Goal: Task Accomplishment & Management: Complete application form

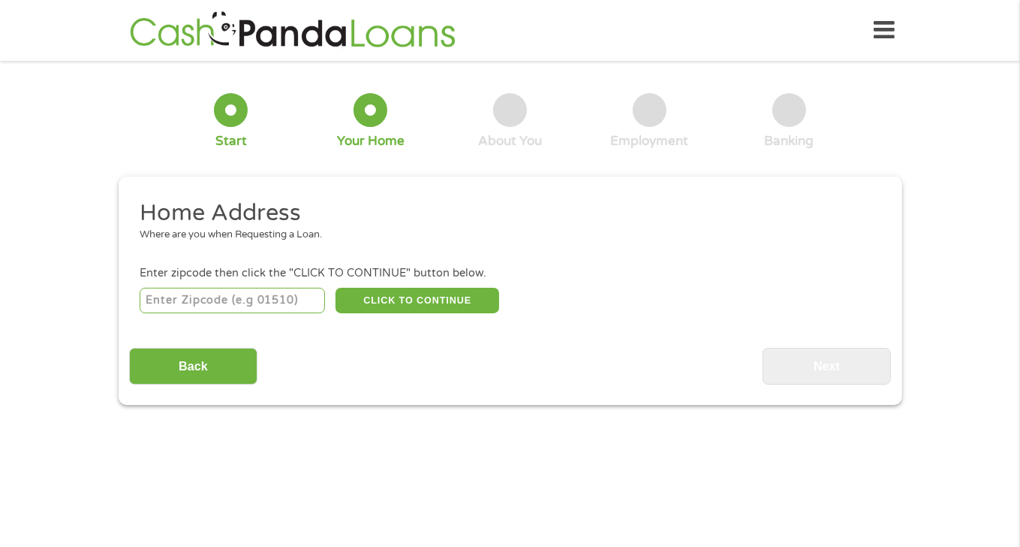
click at [223, 302] on input "number" at bounding box center [232, 301] width 185 height 26
type input "79936"
click at [417, 295] on button "CLICK TO CONTINUE" at bounding box center [418, 301] width 164 height 26
type input "79936"
type input "[GEOGRAPHIC_DATA]"
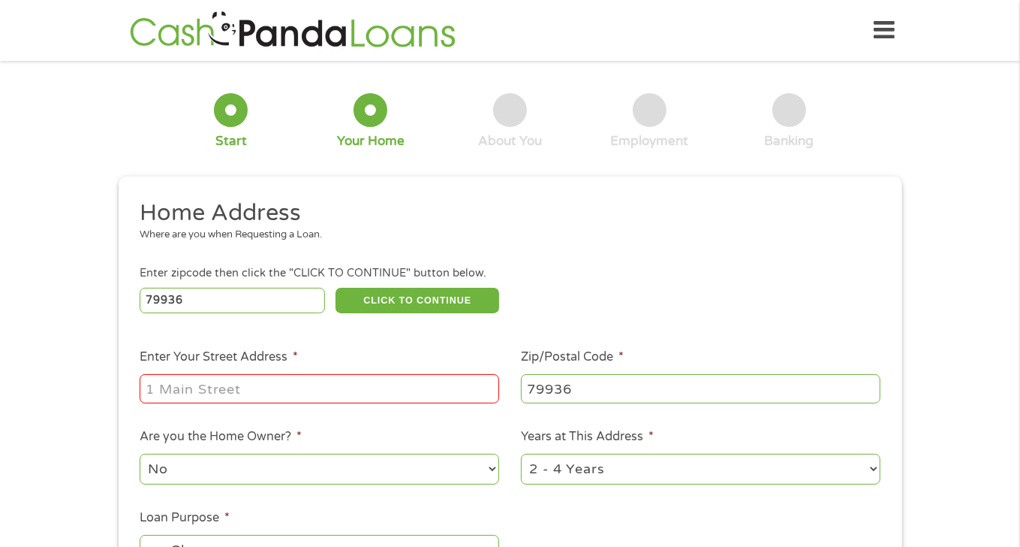
click at [270, 393] on input "Enter Your Street Address *" at bounding box center [320, 388] width 360 height 29
type input "[STREET_ADDRESS]"
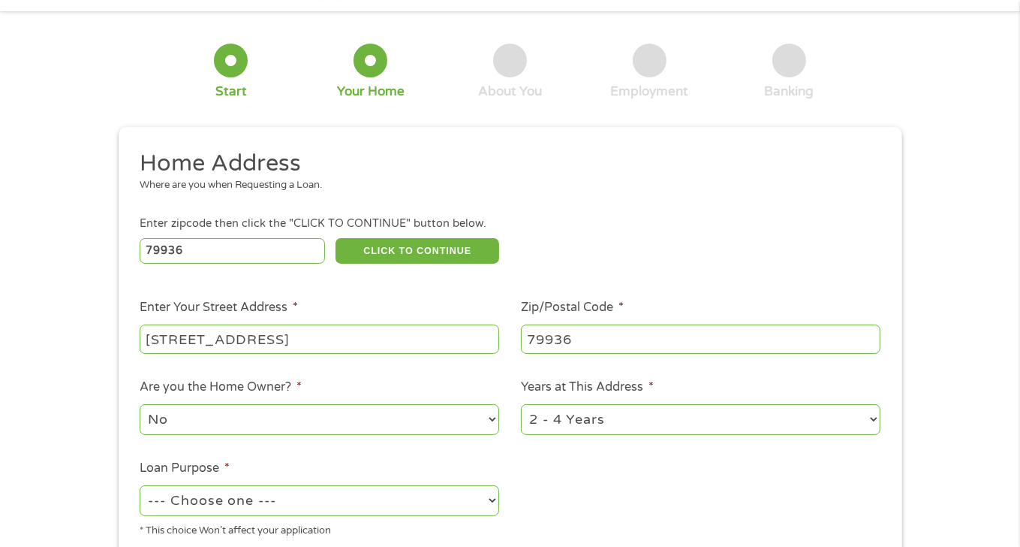
scroll to position [75, 0]
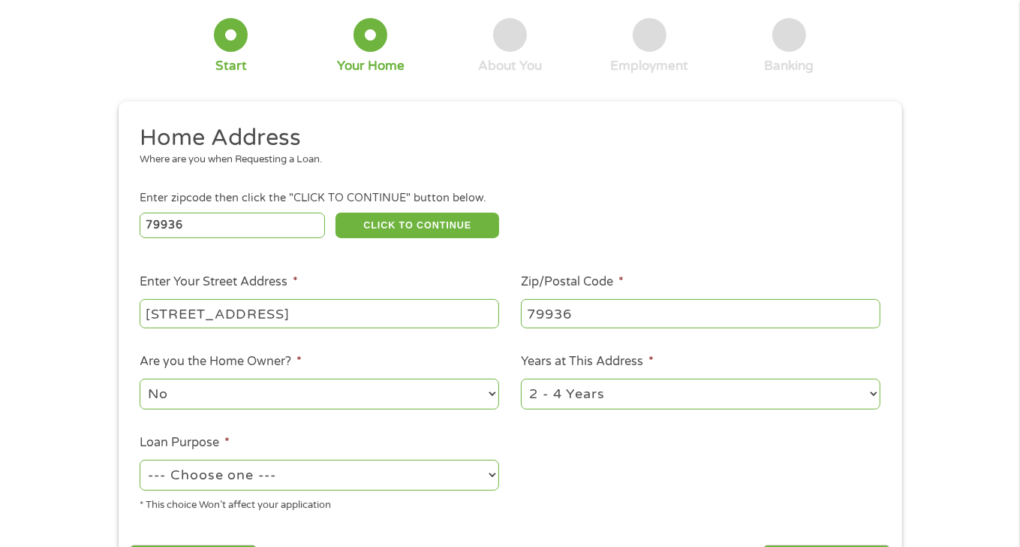
click at [279, 393] on select "No Yes" at bounding box center [320, 393] width 360 height 31
select select "yes"
click at [140, 380] on select "No Yes" at bounding box center [320, 393] width 360 height 31
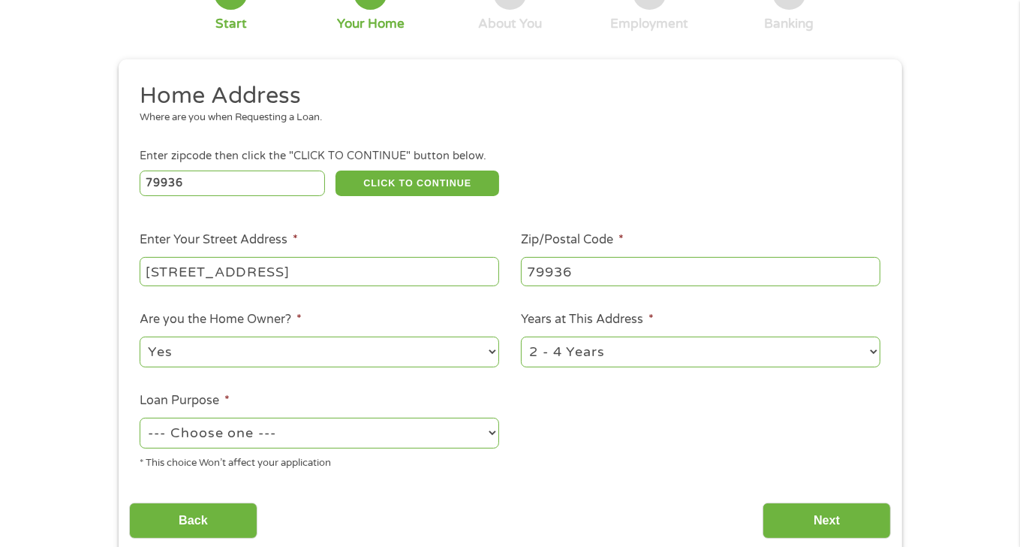
scroll to position [150, 0]
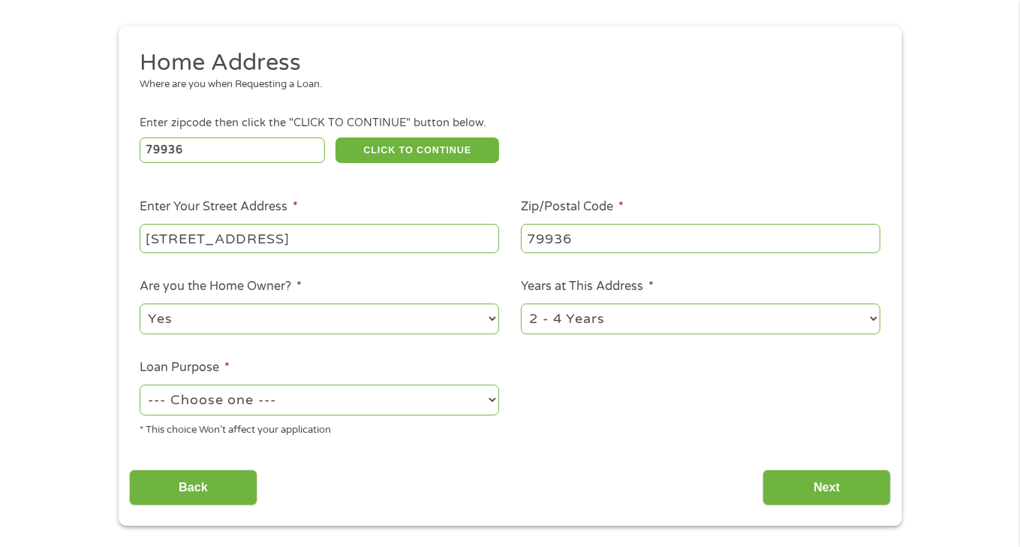
click at [236, 413] on select "--- Choose one --- Pay Bills Debt Consolidation Home Improvement Major Purchase…" at bounding box center [320, 399] width 360 height 31
click at [140, 386] on select "--- Choose one --- Pay Bills Debt Consolidation Home Improvement Major Purchase…" at bounding box center [320, 399] width 360 height 31
click at [240, 400] on select "--- Choose one --- Pay Bills Debt Consolidation Home Improvement Major Purchase…" at bounding box center [320, 399] width 360 height 31
select select "paybills"
click at [140, 386] on select "--- Choose one --- Pay Bills Debt Consolidation Home Improvement Major Purchase…" at bounding box center [320, 399] width 360 height 31
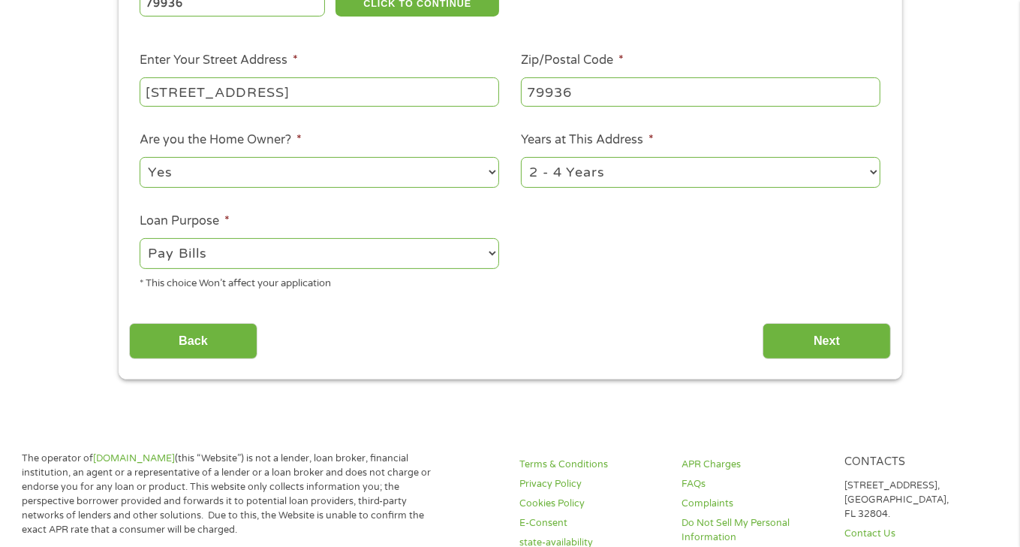
scroll to position [300, 0]
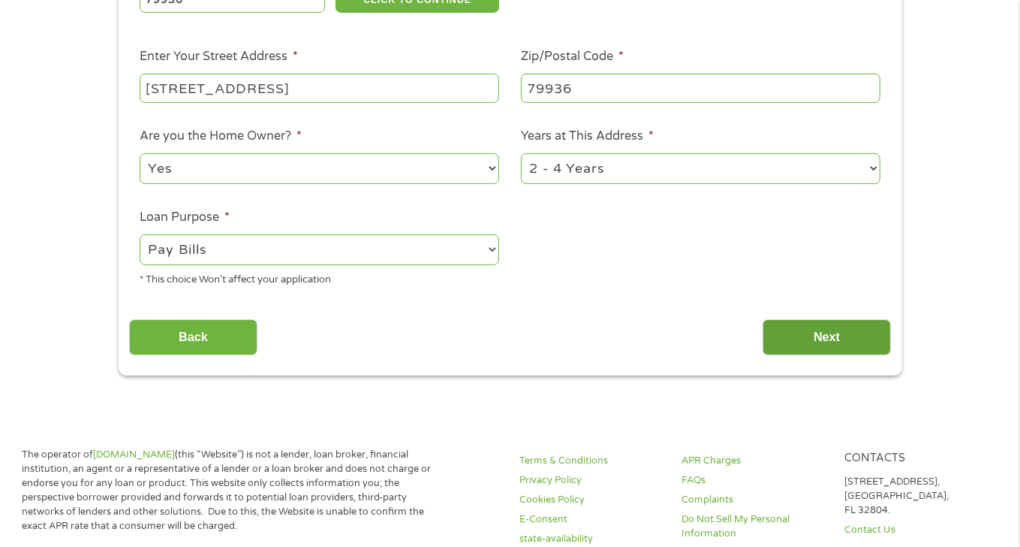
click at [822, 342] on input "Next" at bounding box center [827, 337] width 128 height 37
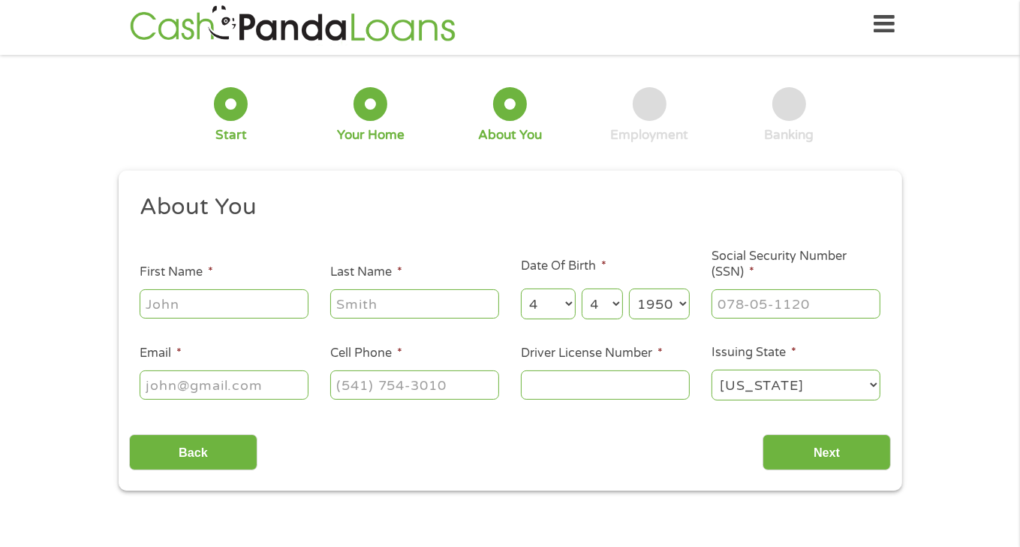
scroll to position [0, 0]
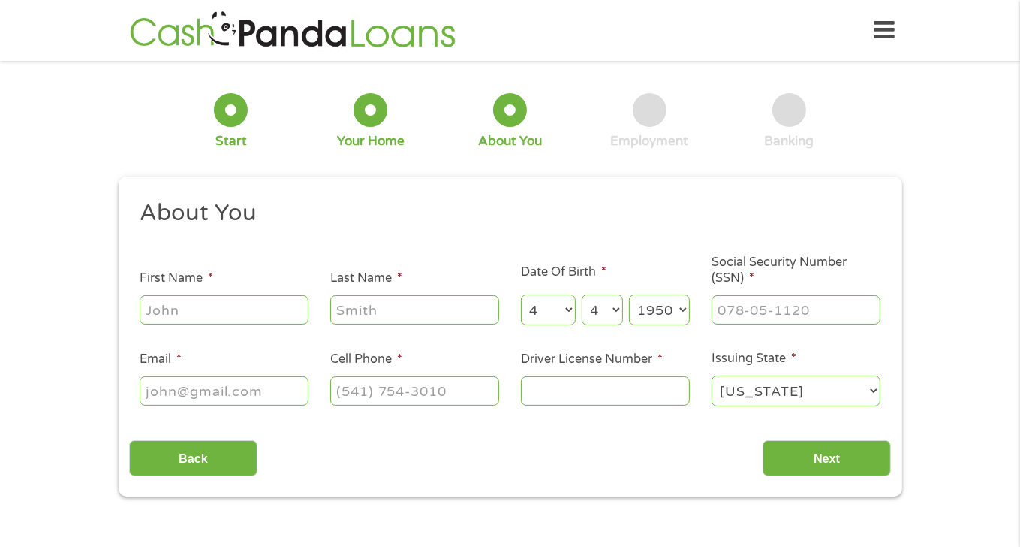
click at [234, 323] on input "First Name *" at bounding box center [224, 309] width 169 height 29
type input "[PERSON_NAME]"
type input "[EMAIL_ADDRESS][DOMAIN_NAME]"
type input "[PHONE_NUMBER]"
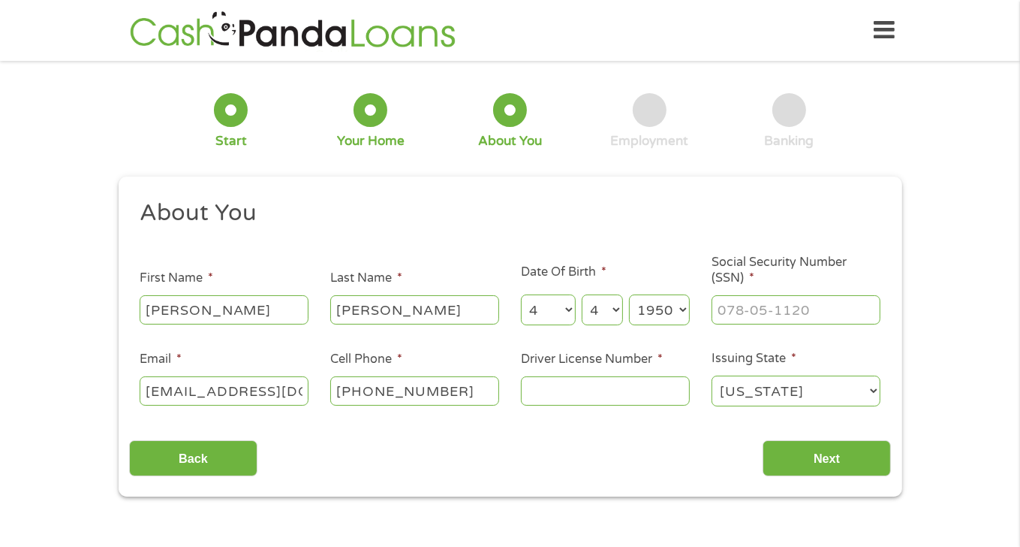
click at [556, 393] on input "Driver License Number *" at bounding box center [605, 390] width 169 height 29
type input "08416067"
click at [767, 321] on input "___-__-____" at bounding box center [796, 309] width 169 height 29
type input "453-90-0726"
click at [827, 461] on input "Next" at bounding box center [827, 458] width 128 height 37
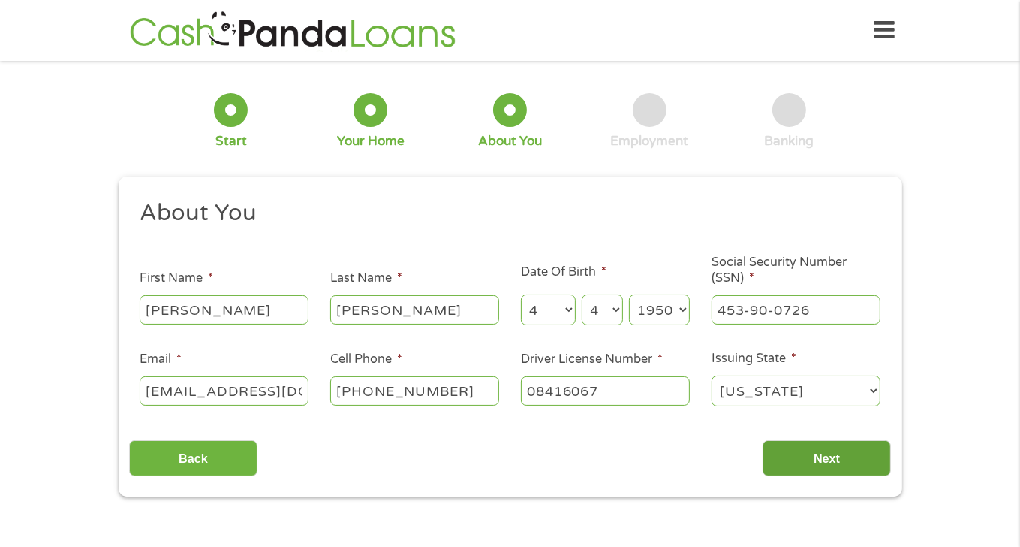
scroll to position [6, 6]
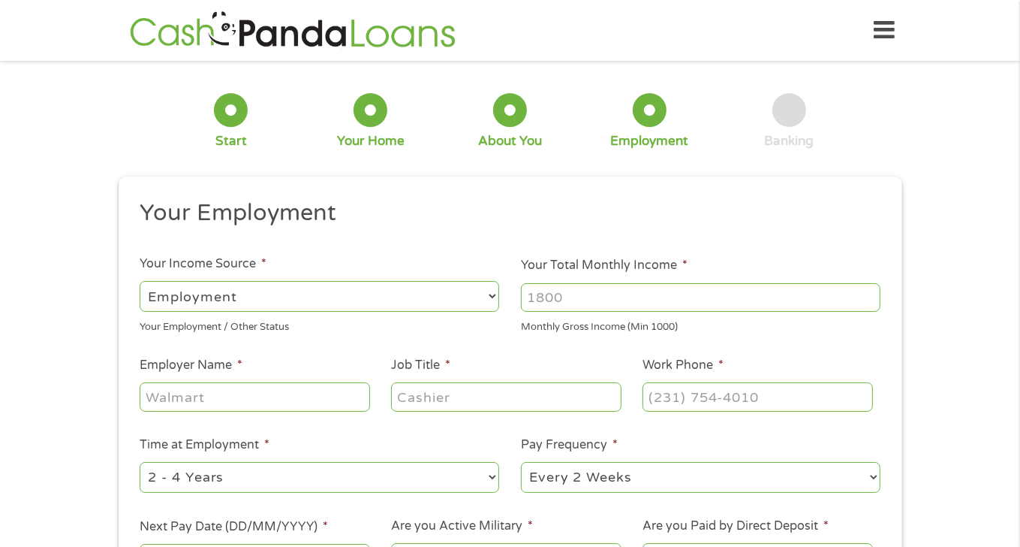
click at [312, 297] on select "--- Choose one --- Employment [DEMOGRAPHIC_DATA] Benefits" at bounding box center [320, 296] width 360 height 31
click at [140, 281] on select "--- Choose one --- Employment [DEMOGRAPHIC_DATA] Benefits" at bounding box center [320, 296] width 360 height 31
click at [592, 295] on input "Your Total Monthly Income *" at bounding box center [701, 297] width 360 height 29
type input "3500"
click at [243, 397] on input "Employer Name *" at bounding box center [255, 396] width 230 height 29
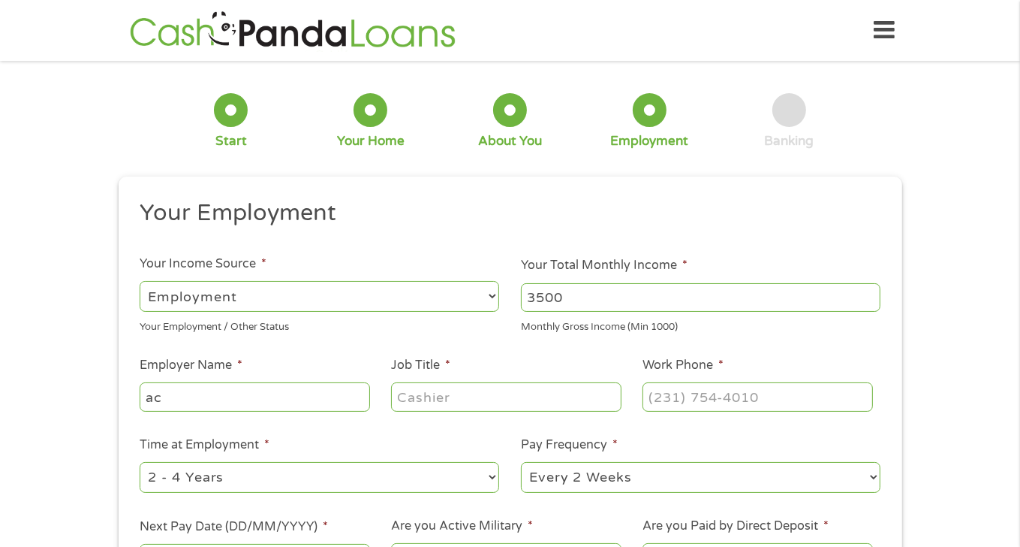
type input "a"
type input "cardinal health"
type input "csr"
click at [686, 399] on input "(___) ___-____" at bounding box center [758, 396] width 230 height 29
click at [716, 396] on input "[PHONE_NUMBER]" at bounding box center [758, 396] width 230 height 29
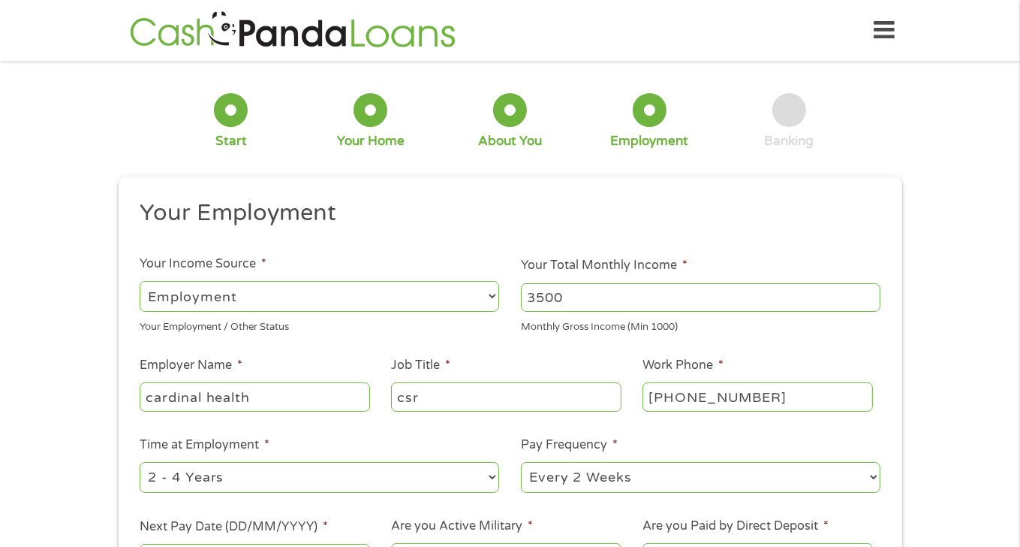
drag, startPoint x: 721, startPoint y: 398, endPoint x: 679, endPoint y: 402, distance: 42.2
click at [679, 402] on input "[PHONE_NUMBER]" at bounding box center [758, 396] width 230 height 29
type input "[PHONE_NUMBER]"
click at [230, 466] on select "--- Choose one --- 1 Year or less 1 - 2 Years 2 - 4 Years Over 4 Years" at bounding box center [320, 477] width 360 height 31
select select "12months"
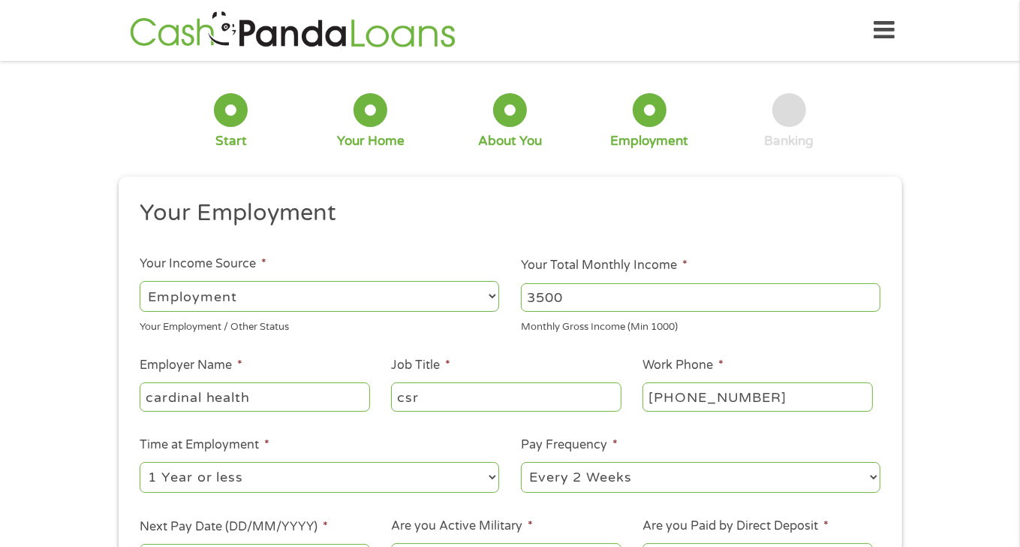
click at [140, 463] on select "--- Choose one --- 1 Year or less 1 - 2 Years 2 - 4 Years Over 4 Years" at bounding box center [320, 477] width 360 height 31
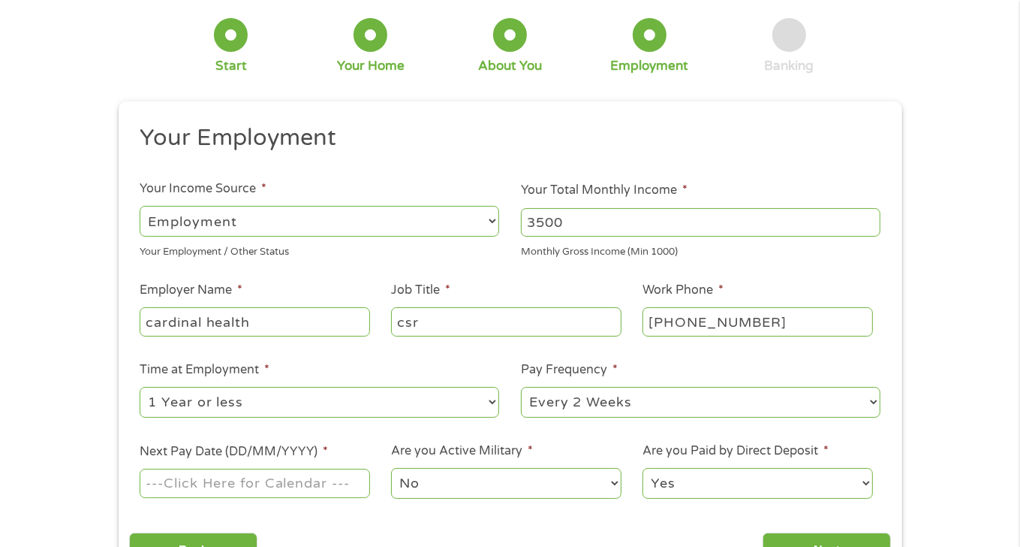
scroll to position [150, 0]
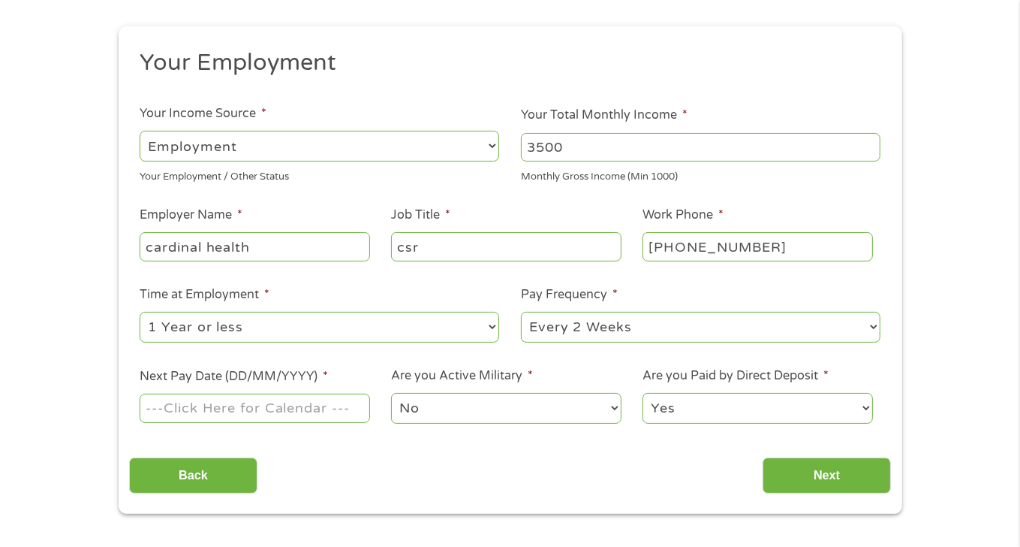
click at [274, 420] on input "Next Pay Date (DD/MM/YYYY) *" at bounding box center [255, 407] width 230 height 29
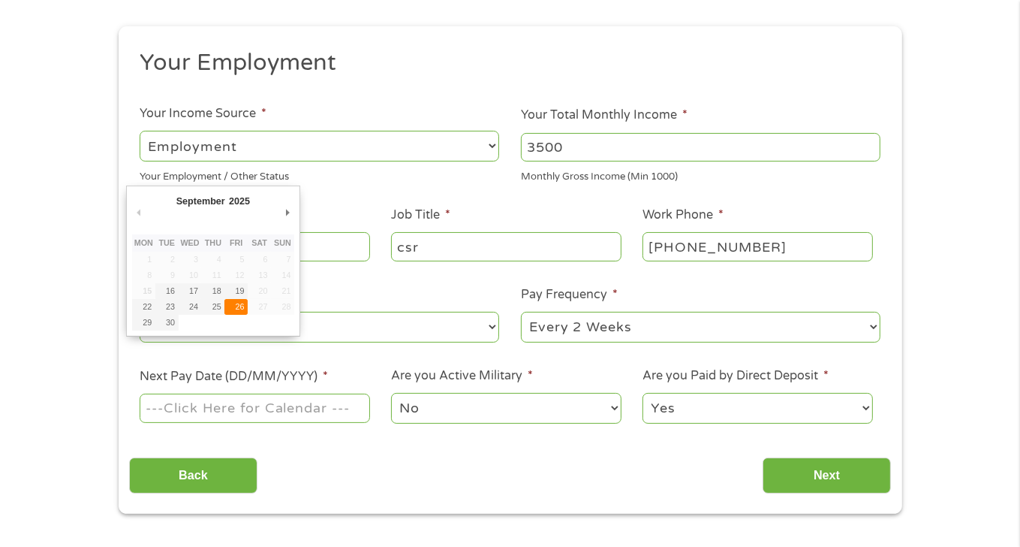
type input "[DATE]"
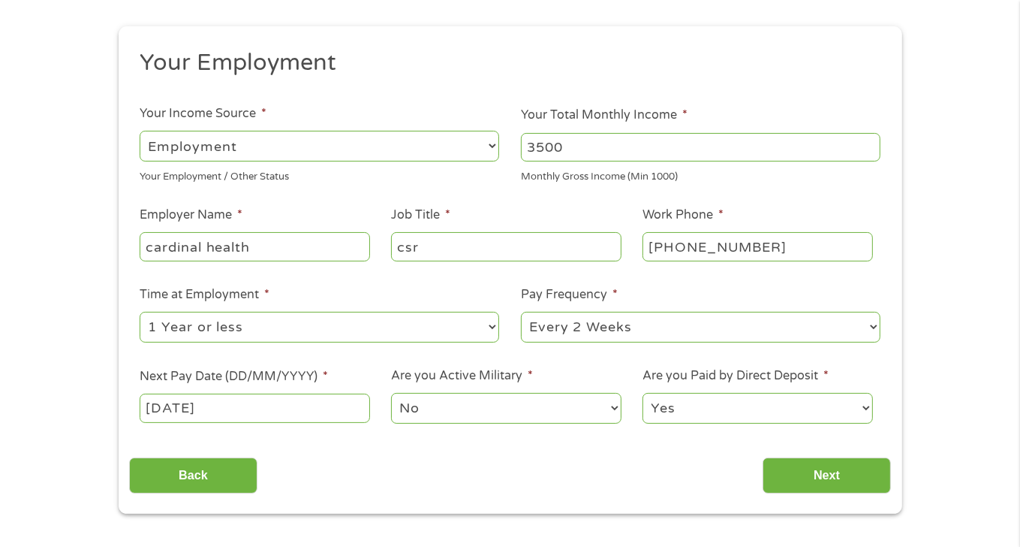
click at [442, 400] on select "No Yes" at bounding box center [506, 408] width 230 height 31
click at [391, 393] on select "No Yes" at bounding box center [506, 408] width 230 height 31
click at [675, 408] on select "Yes No" at bounding box center [758, 408] width 230 height 31
click at [643, 393] on select "Yes No" at bounding box center [758, 408] width 230 height 31
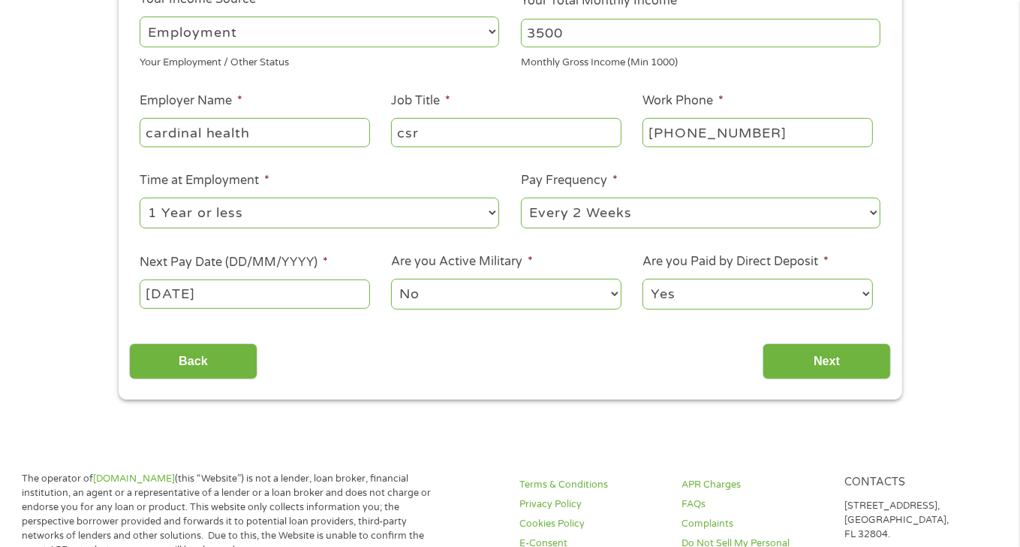
scroll to position [300, 0]
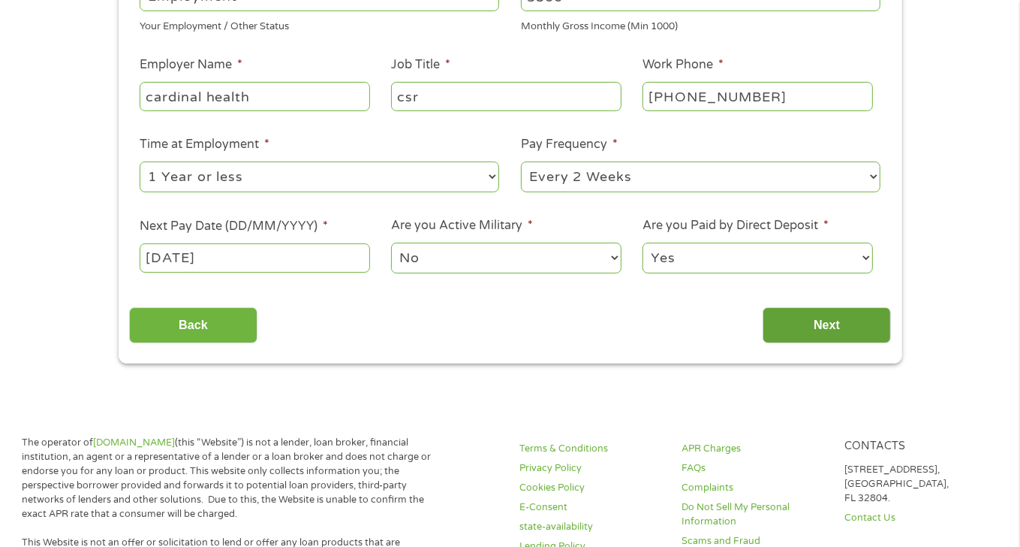
click at [834, 327] on input "Next" at bounding box center [827, 325] width 128 height 37
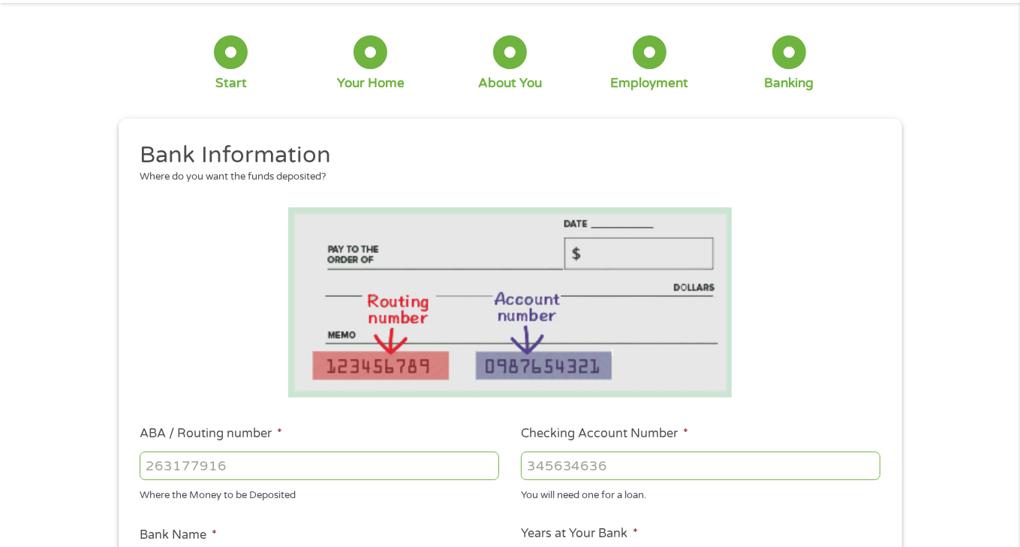
scroll to position [150, 0]
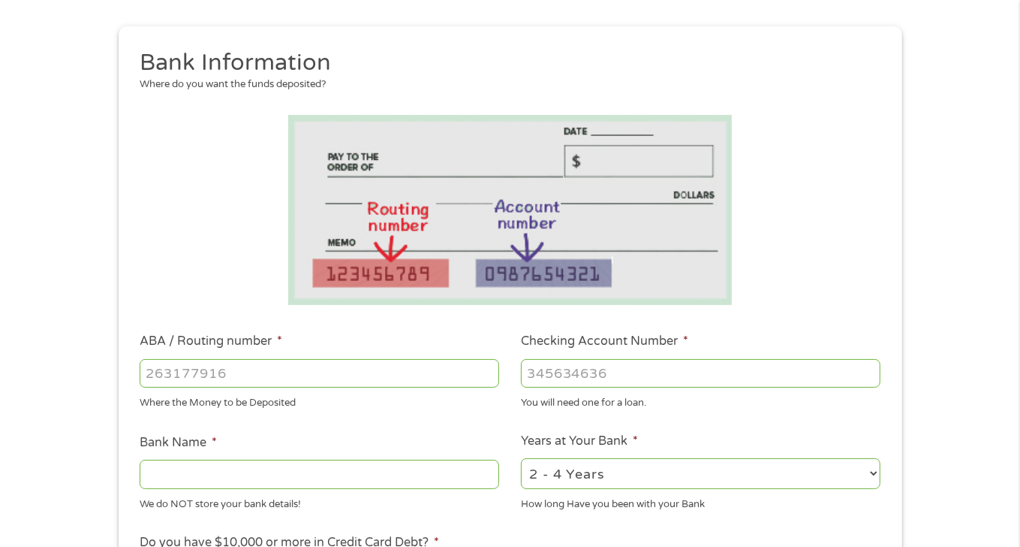
click at [239, 378] on input "ABA / Routing number *" at bounding box center [320, 373] width 360 height 29
type input "311079306"
type input "CREDIT UNION OF [US_STATE]"
type input "311079306"
click at [580, 372] on input "Checking Account Number *" at bounding box center [701, 373] width 360 height 29
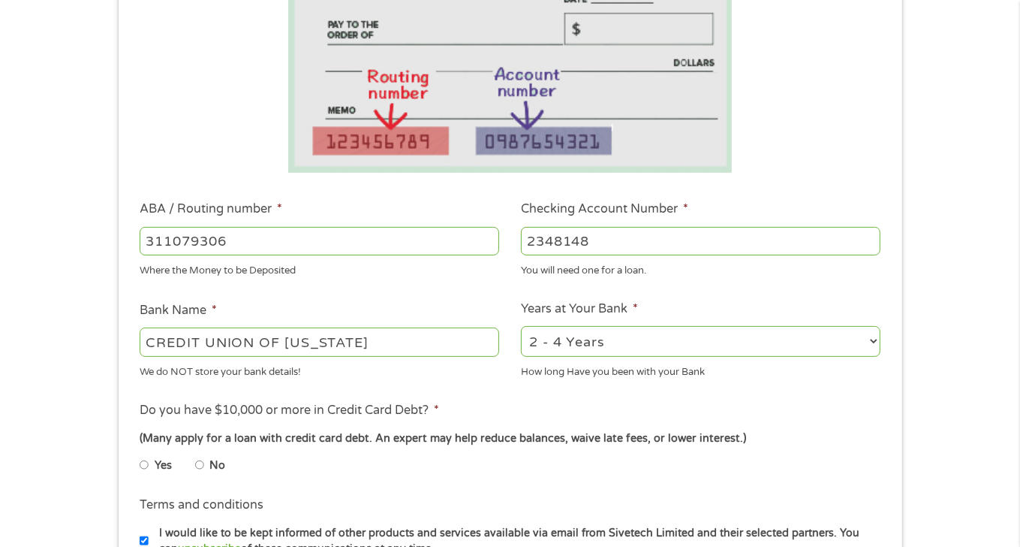
scroll to position [300, 0]
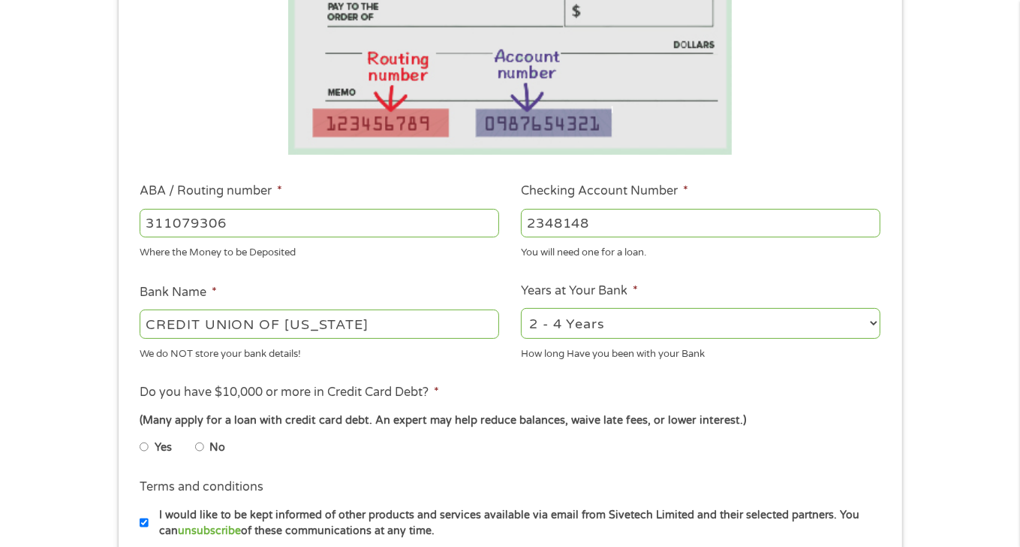
type input "2348148"
click at [625, 323] on select "2 - 4 Years 6 - 12 Months 1 - 2 Years Over 4 Years" at bounding box center [701, 323] width 360 height 31
select select "60months"
click at [521, 309] on select "2 - 4 Years 6 - 12 Months 1 - 2 Years Over 4 Years" at bounding box center [701, 323] width 360 height 31
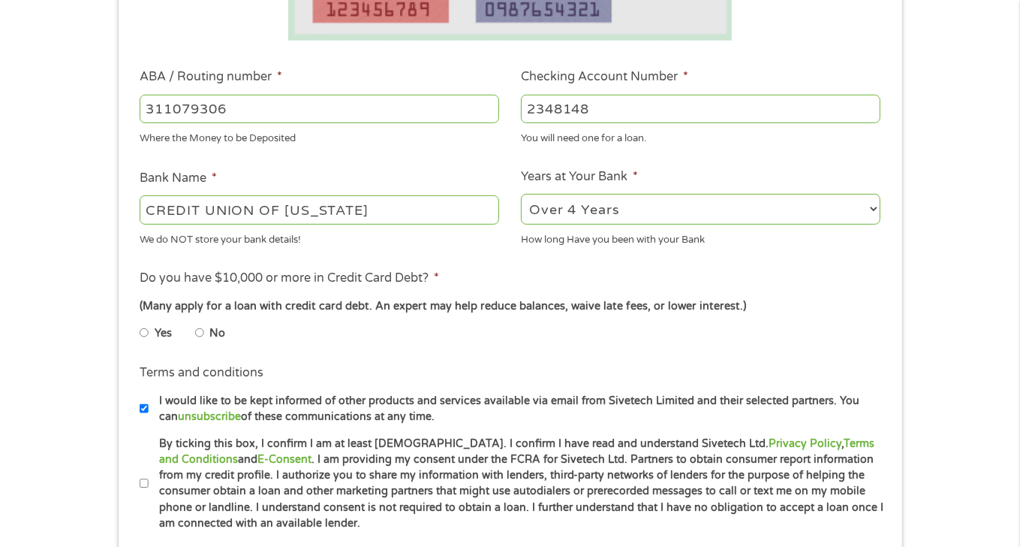
scroll to position [451, 0]
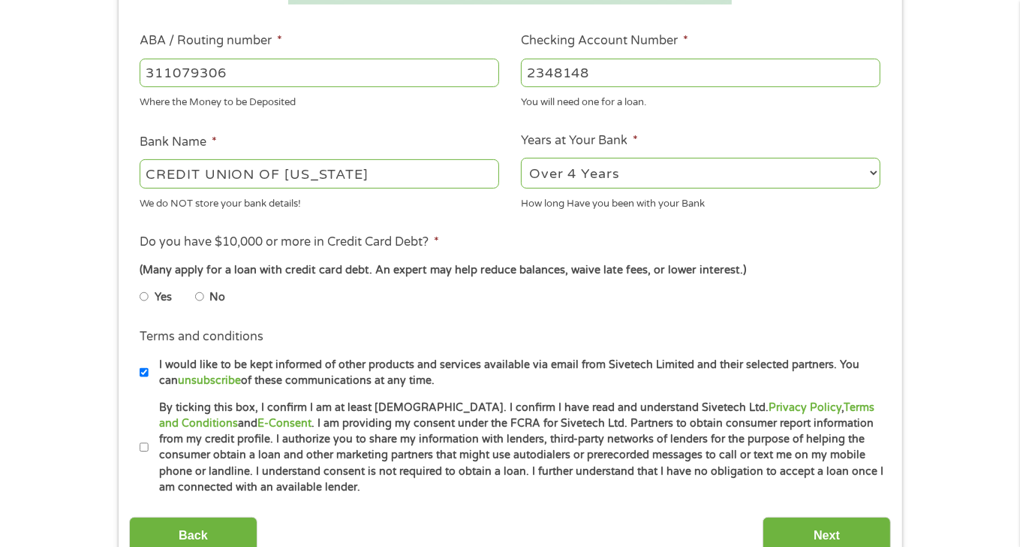
click at [199, 292] on input "No" at bounding box center [199, 297] width 9 height 24
radio input "true"
click at [151, 451] on label "By ticking this box, I confirm I am at least [DEMOGRAPHIC_DATA]. I confirm I ha…" at bounding box center [517, 447] width 737 height 96
click at [149, 451] on input "By ticking this box, I confirm I am at least [DEMOGRAPHIC_DATA]. I confirm I ha…" at bounding box center [144, 448] width 9 height 24
checkbox input "true"
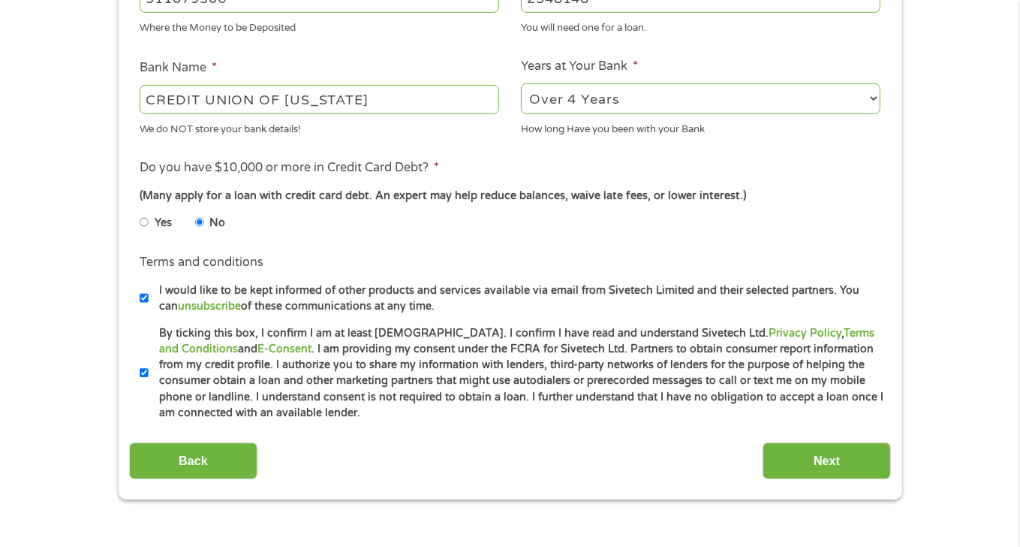
scroll to position [526, 0]
click at [829, 457] on input "Next" at bounding box center [827, 460] width 128 height 37
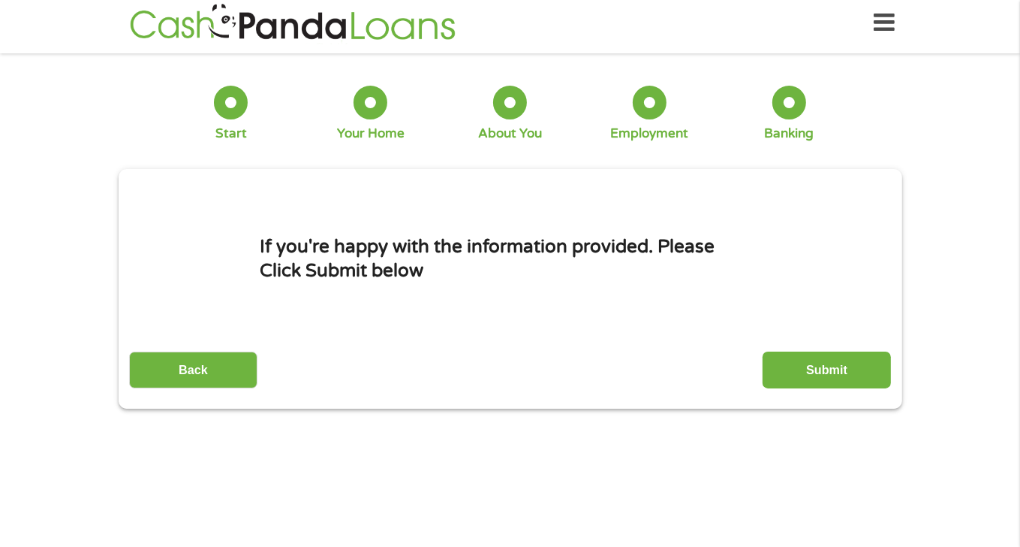
scroll to position [0, 0]
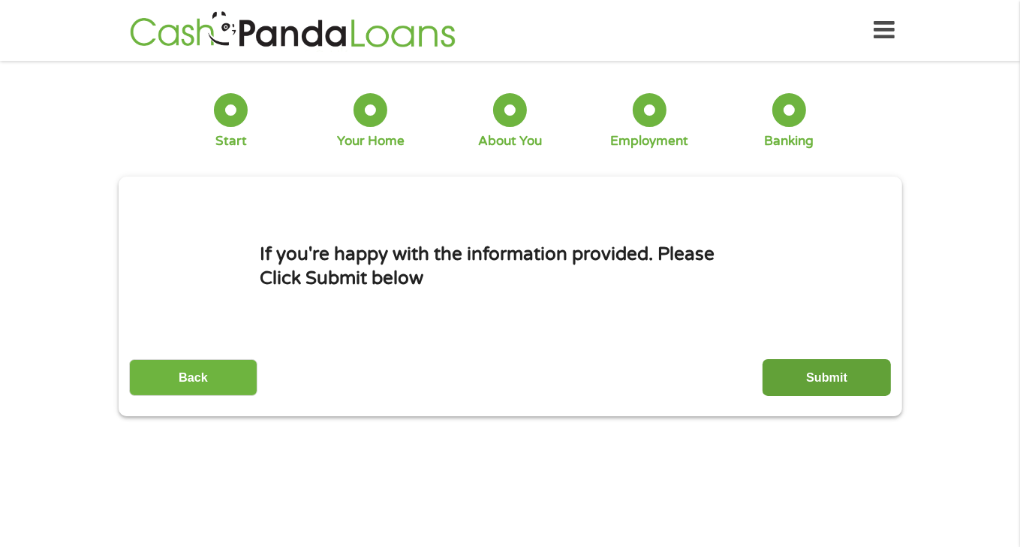
click at [819, 378] on input "Submit" at bounding box center [827, 377] width 128 height 37
